Goal: Information Seeking & Learning: Learn about a topic

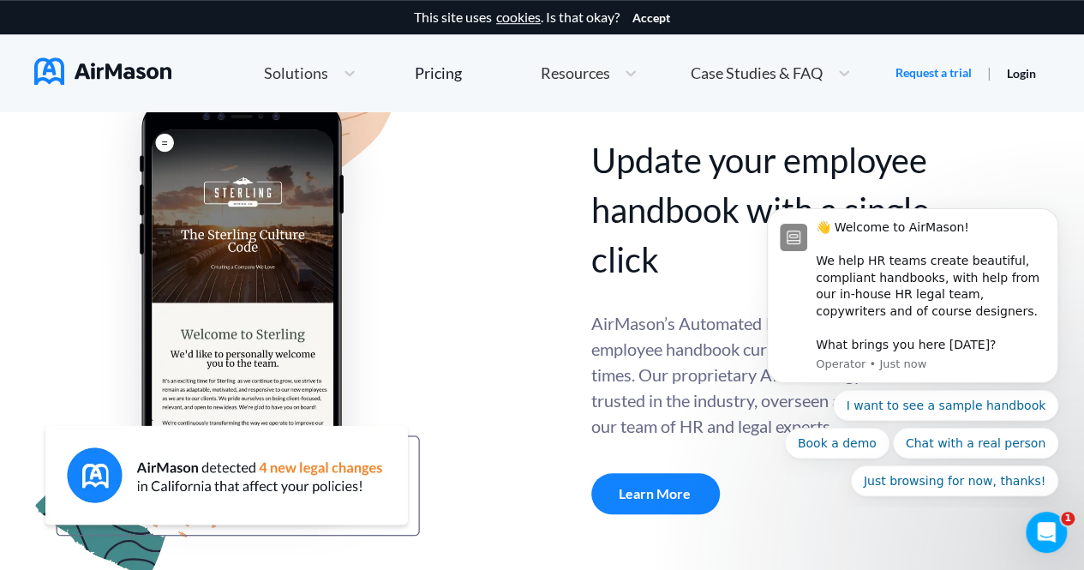
scroll to position [622, 0]
click at [1053, 219] on icon "Dismiss notification" at bounding box center [1053, 213] width 9 height 9
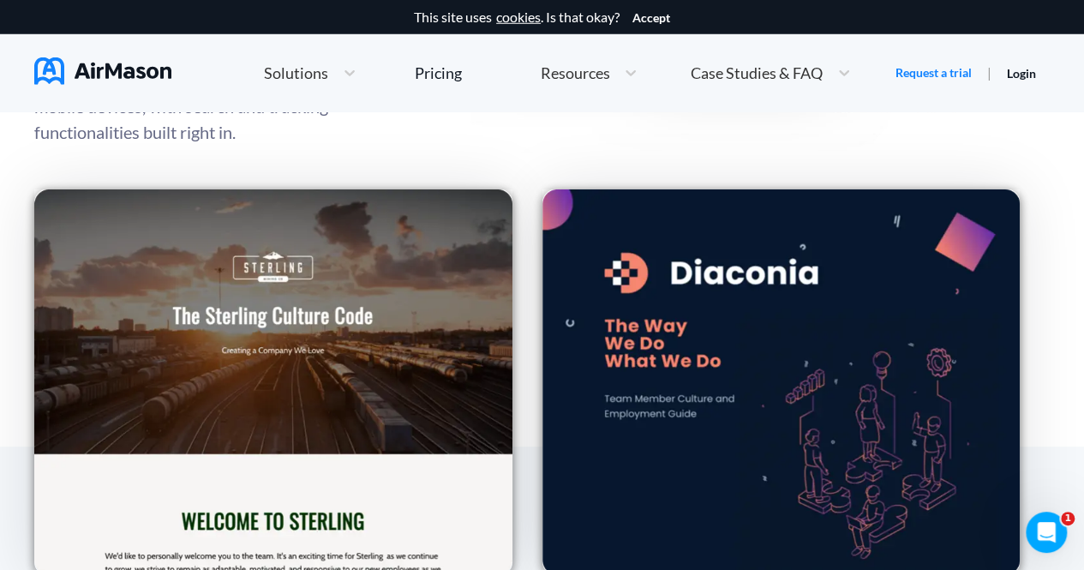
scroll to position [2411, 0]
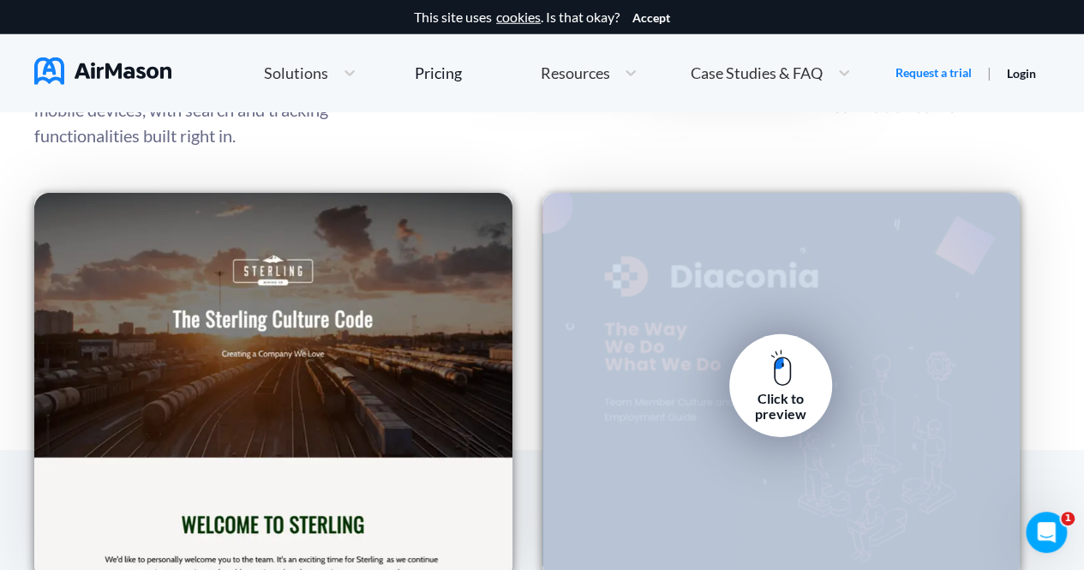
click at [770, 380] on img at bounding box center [780, 368] width 21 height 37
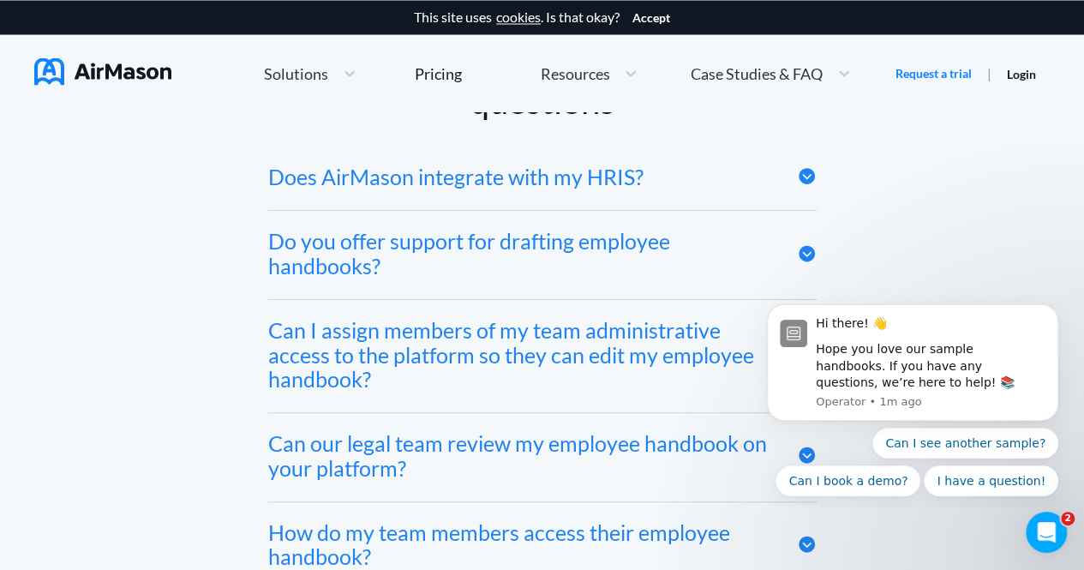
scroll to position [8109, 0]
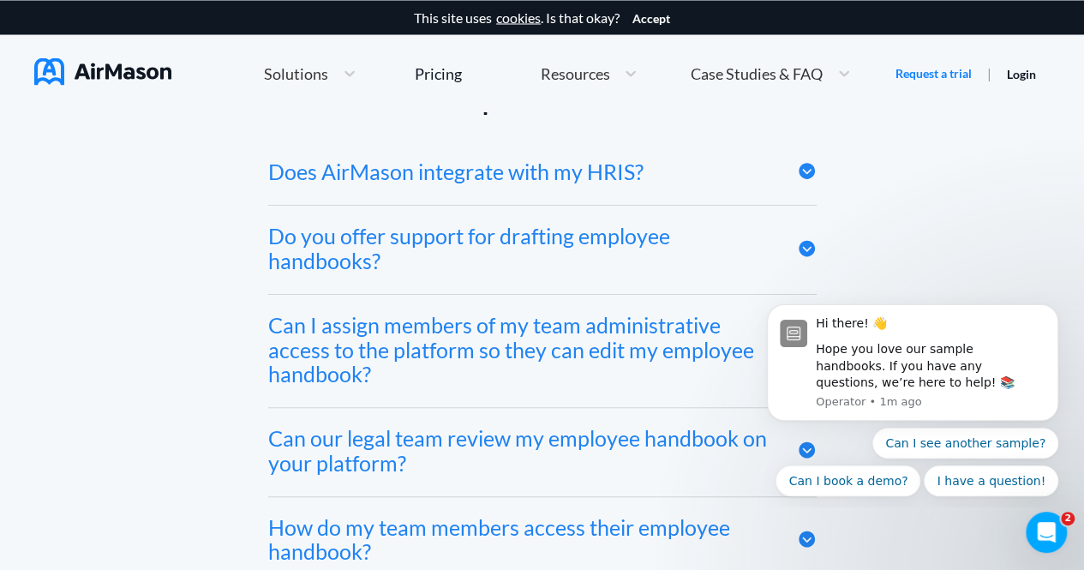
click at [672, 142] on div "Does AirMason integrate with my HRIS?" at bounding box center [542, 173] width 548 height 63
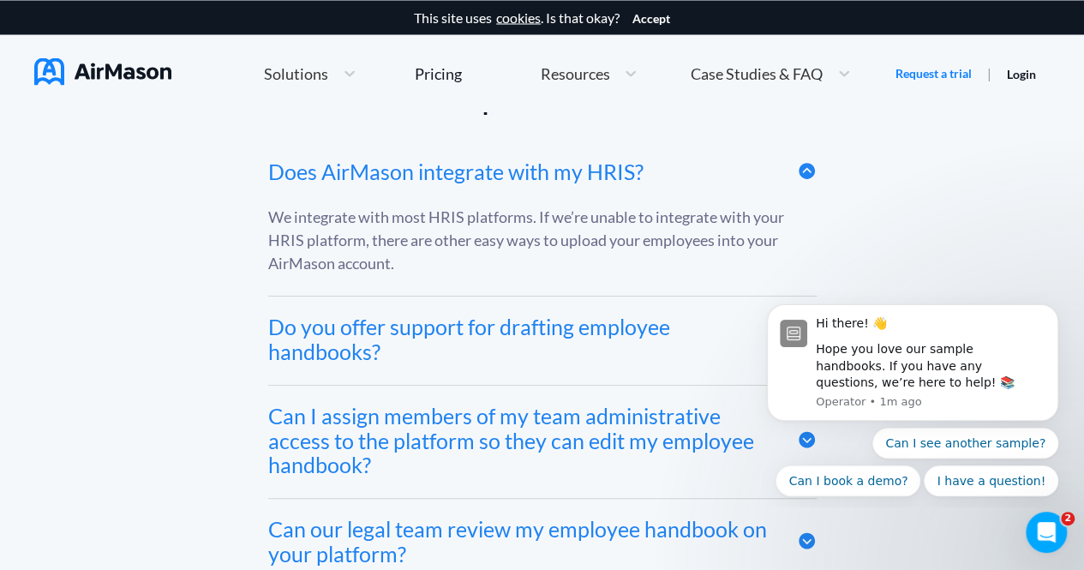
click at [674, 321] on div "Do you offer support for drafting employee handbooks?" at bounding box center [519, 339] width 503 height 50
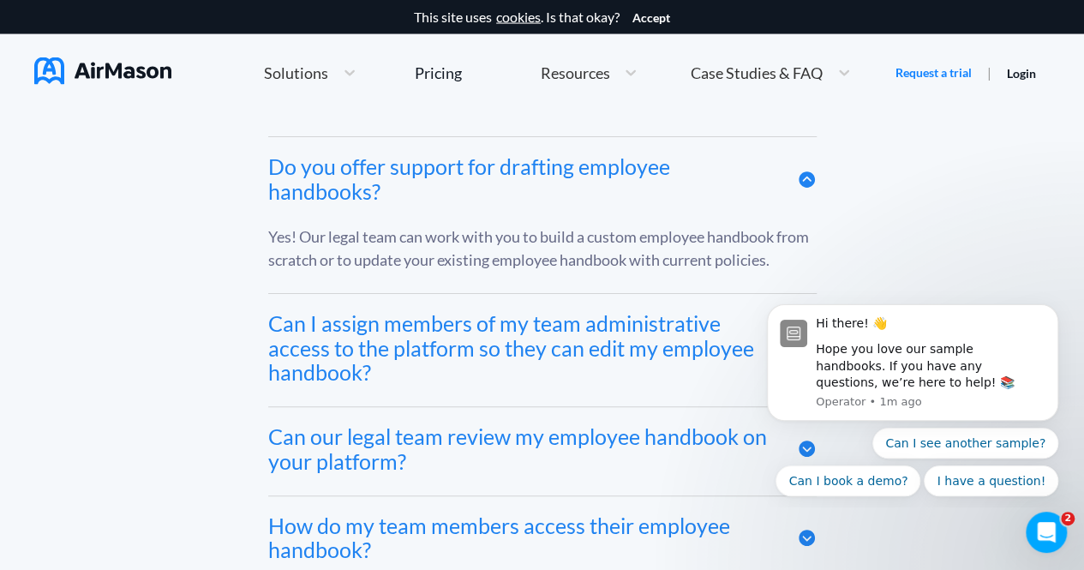
scroll to position [8270, 0]
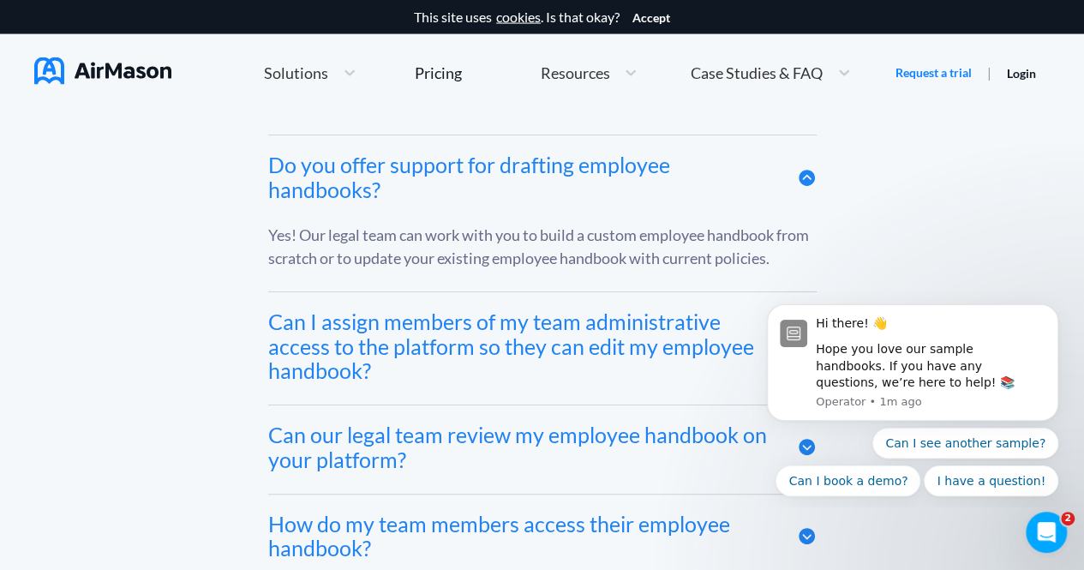
click at [644, 309] on div "Can I assign members of my team administrative access to the platform so they c…" at bounding box center [519, 346] width 503 height 74
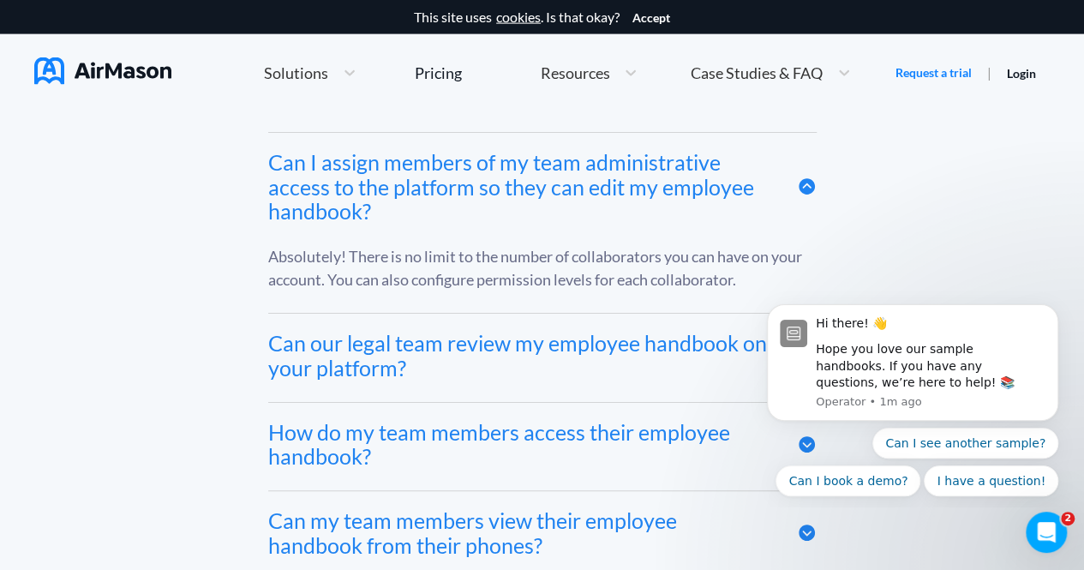
scroll to position [8449, 0]
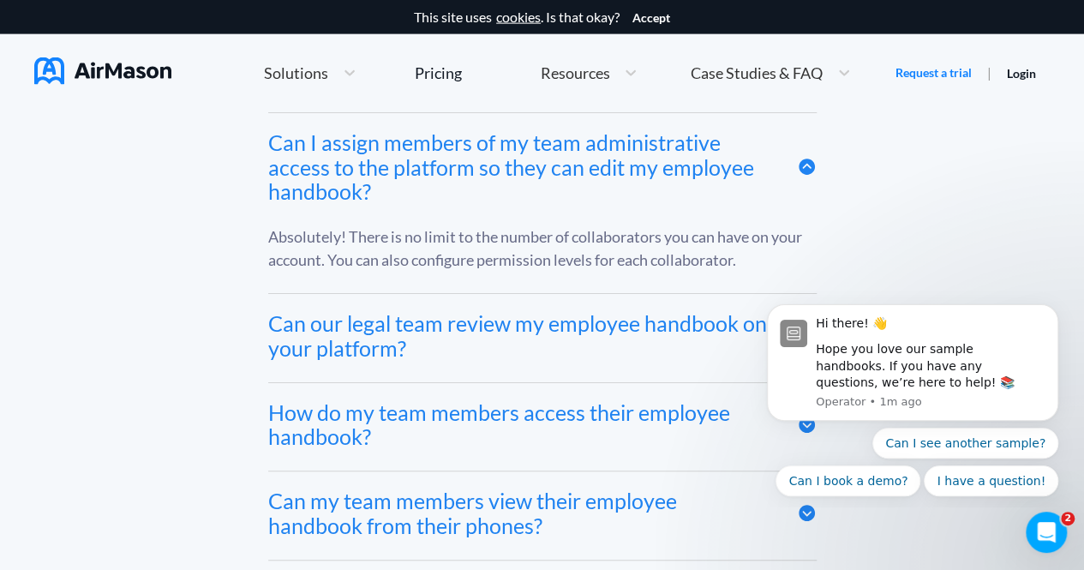
click at [644, 311] on div "Can our legal team review my employee handbook on your platform?" at bounding box center [519, 336] width 503 height 50
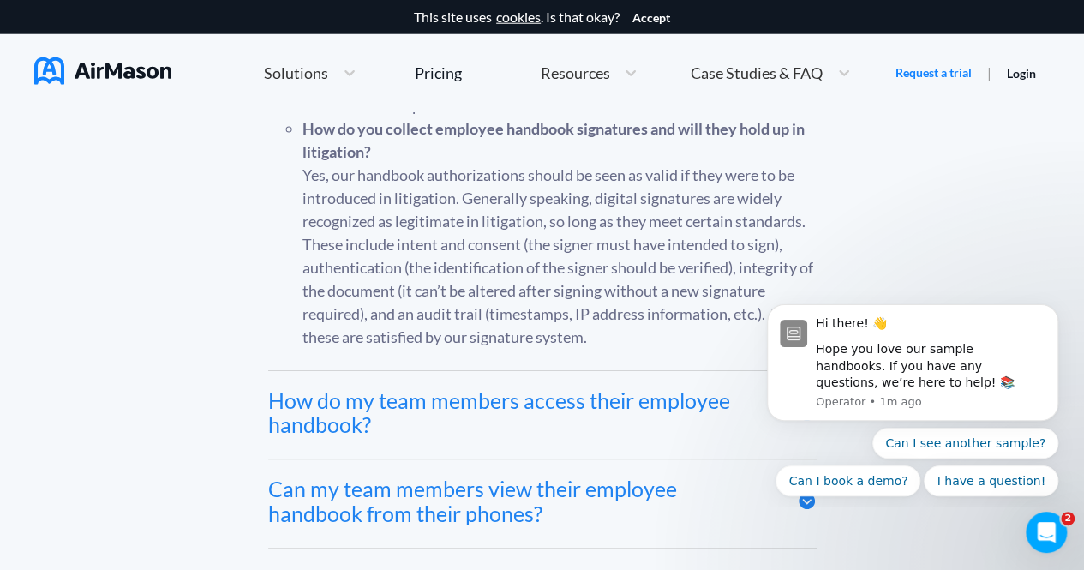
scroll to position [8761, 0]
click at [650, 387] on div "How do my team members access their employee handbook?" at bounding box center [519, 412] width 503 height 50
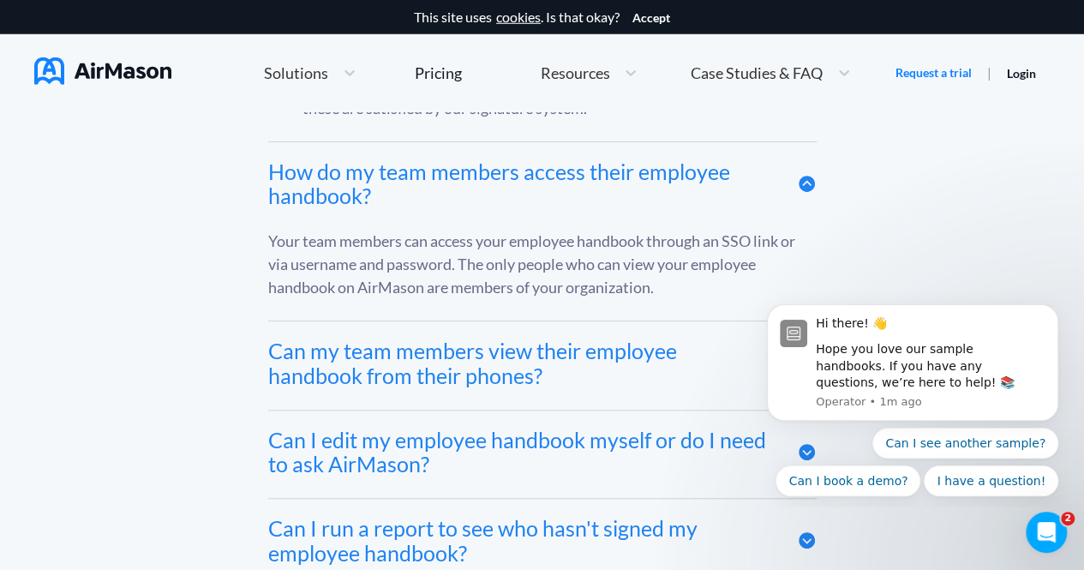
scroll to position [8994, 0]
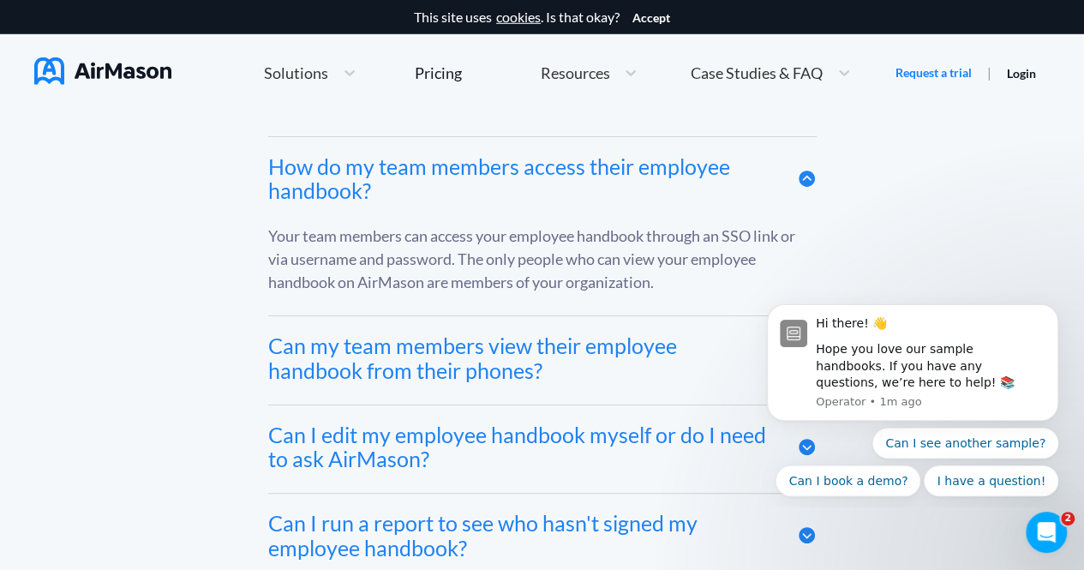
click at [645, 333] on div "Can my team members view their employee handbook from their phones?" at bounding box center [519, 358] width 503 height 50
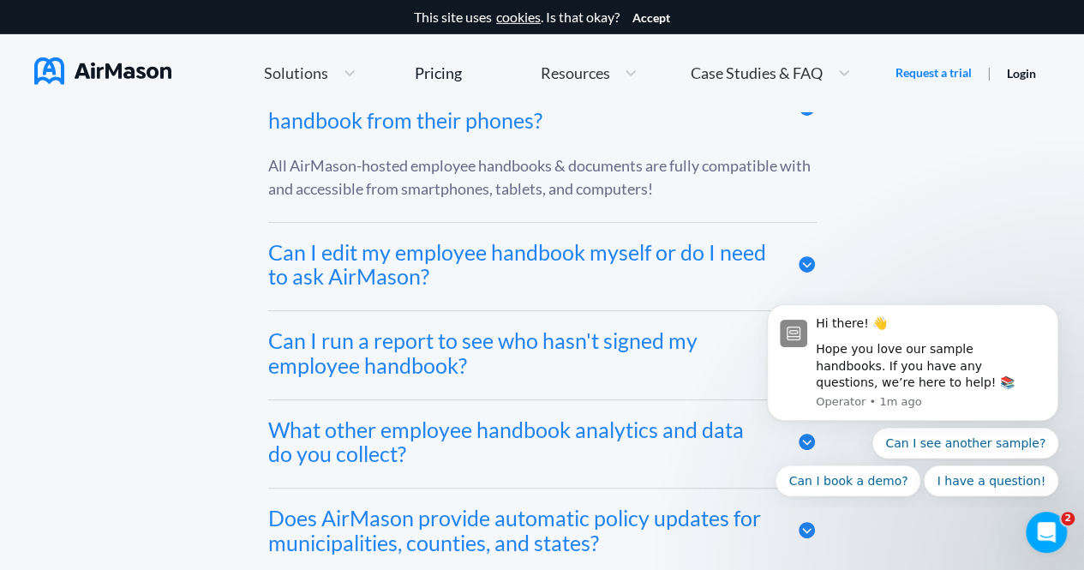
scroll to position [9247, 0]
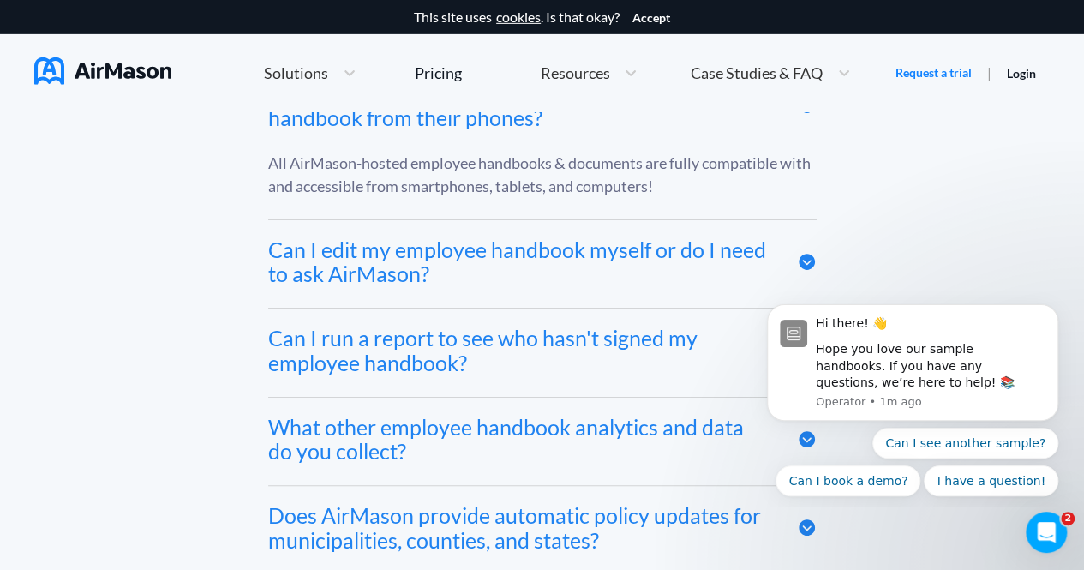
click at [633, 272] on div "Can I edit my employee handbook myself or do I need to ask AirMason?" at bounding box center [542, 264] width 548 height 88
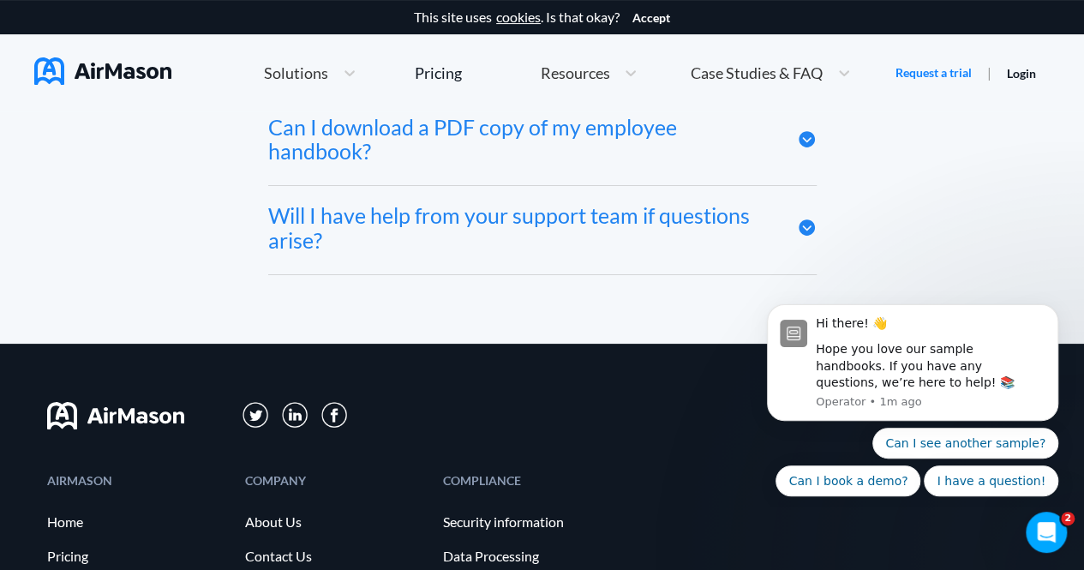
scroll to position [9976, 0]
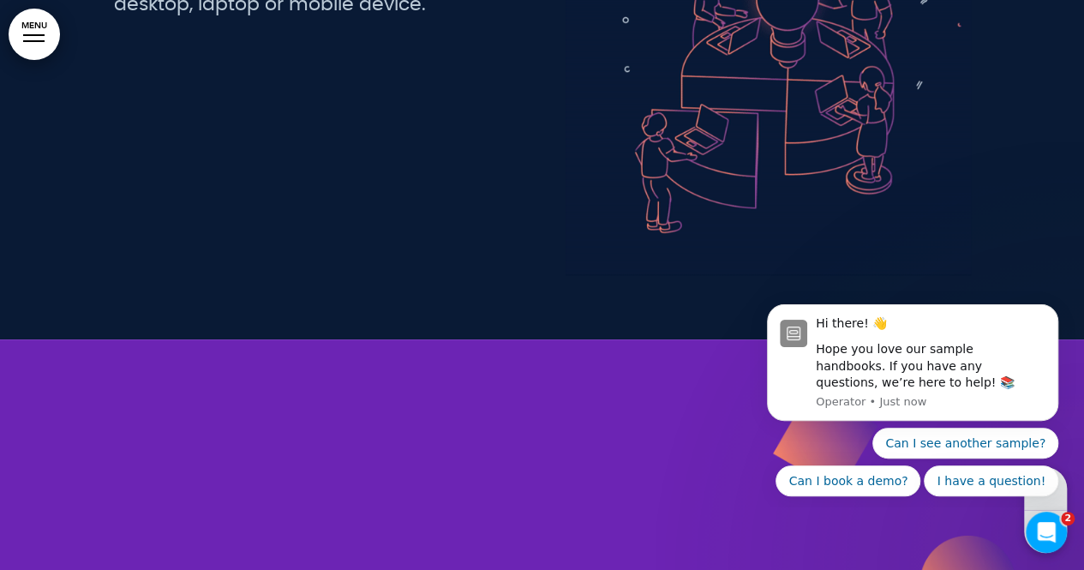
scroll to position [10627, 0]
